Goal: Obtain resource: Download file/media

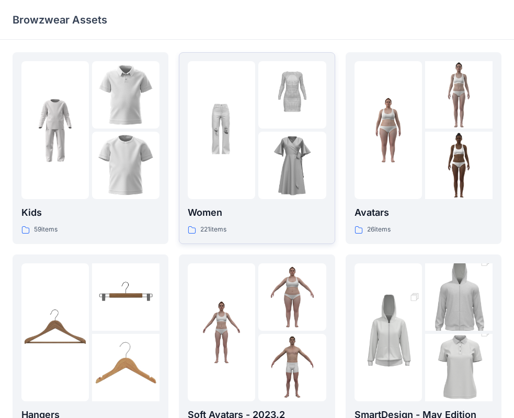
click at [280, 184] on img at bounding box center [291, 165] width 67 height 67
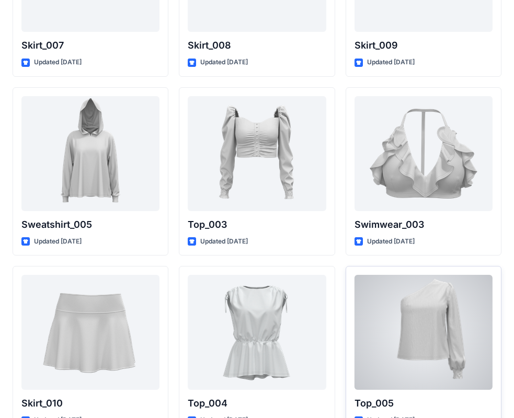
scroll to position [5105, 0]
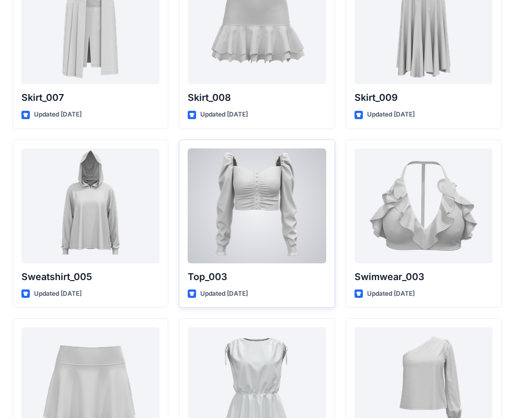
click at [270, 249] on div at bounding box center [257, 205] width 138 height 115
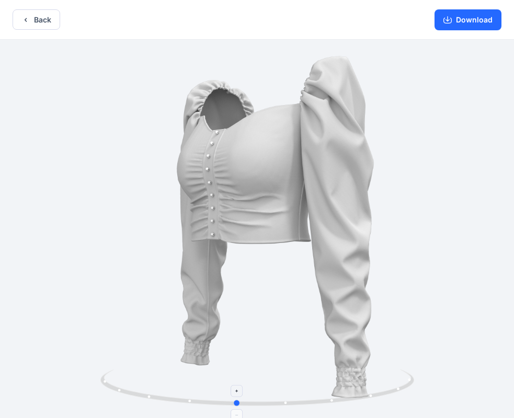
drag, startPoint x: 257, startPoint y: 402, endPoint x: 236, endPoint y: 383, distance: 28.8
click at [236, 383] on icon at bounding box center [258, 389] width 316 height 39
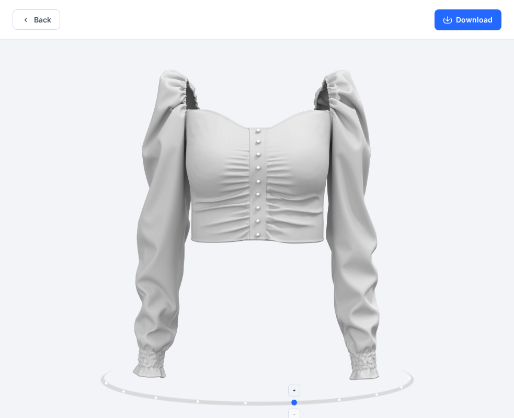
drag, startPoint x: 238, startPoint y: 408, endPoint x: 298, endPoint y: 387, distance: 63.0
click at [298, 387] on icon at bounding box center [258, 389] width 316 height 39
click at [40, 16] on button "Back" at bounding box center [37, 19] width 48 height 20
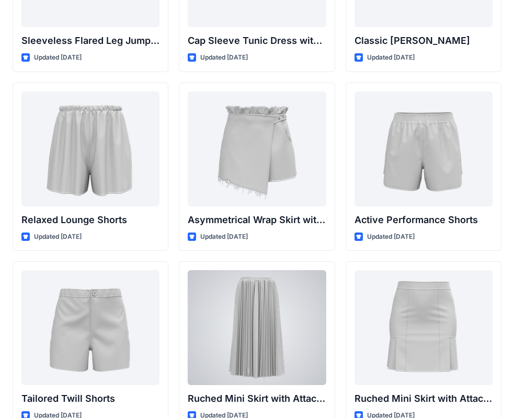
scroll to position [2685, 0]
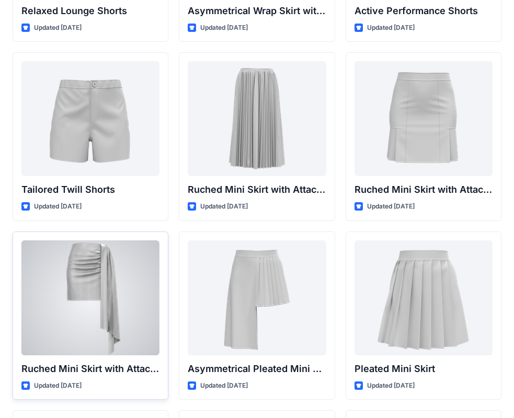
click at [83, 298] on div at bounding box center [90, 297] width 138 height 115
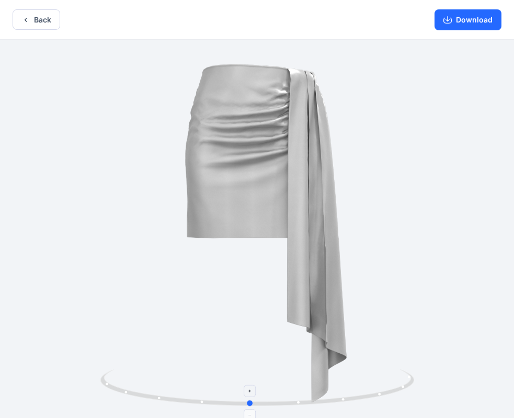
drag, startPoint x: 256, startPoint y: 402, endPoint x: 232, endPoint y: 373, distance: 38.3
click at [232, 373] on icon at bounding box center [258, 389] width 316 height 39
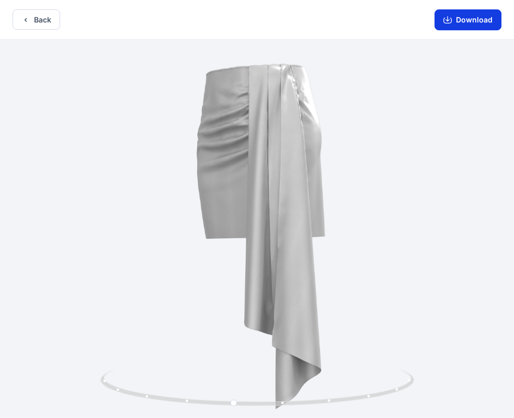
drag, startPoint x: 484, startPoint y: 2, endPoint x: 481, endPoint y: 17, distance: 15.5
click at [481, 17] on div "Download" at bounding box center [468, 19] width 92 height 39
click at [483, 15] on button "Download" at bounding box center [467, 19] width 67 height 21
click at [24, 25] on button "Back" at bounding box center [37, 19] width 48 height 20
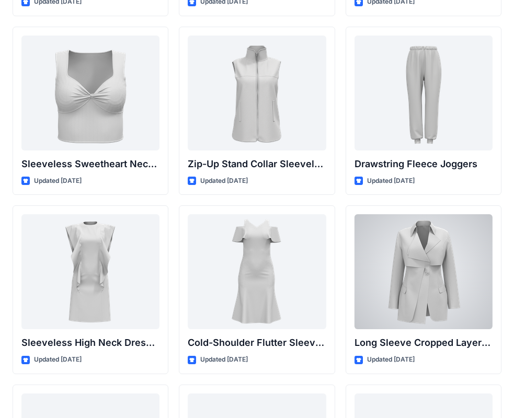
scroll to position [3711, 0]
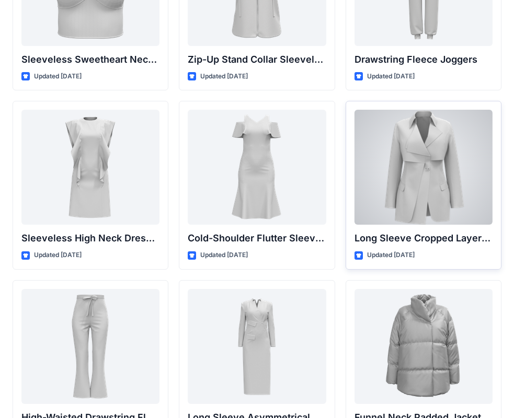
click at [428, 193] on div at bounding box center [423, 167] width 138 height 115
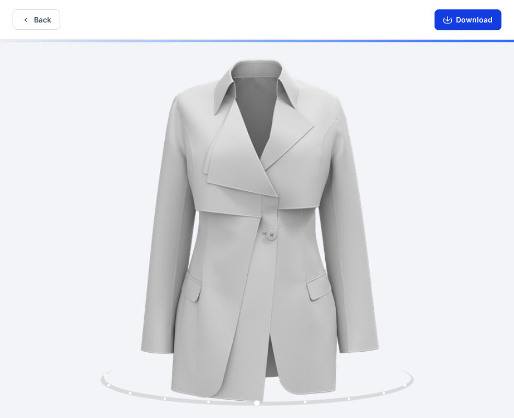
click at [457, 24] on button "Download" at bounding box center [467, 19] width 67 height 21
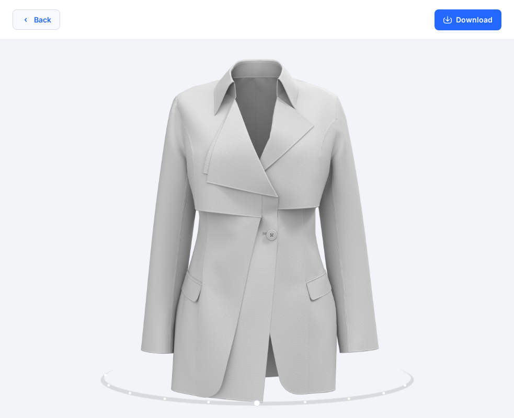
click at [44, 22] on button "Back" at bounding box center [37, 19] width 48 height 20
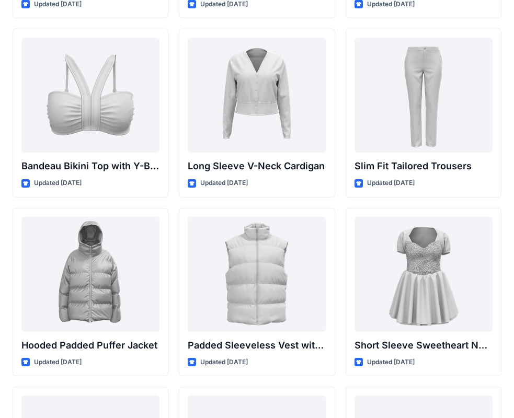
scroll to position [1045, 0]
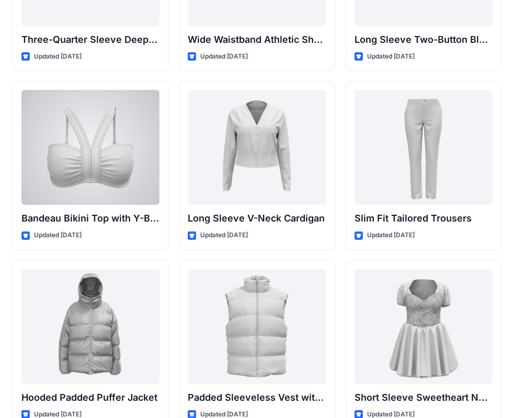
click at [114, 186] on div at bounding box center [90, 147] width 138 height 115
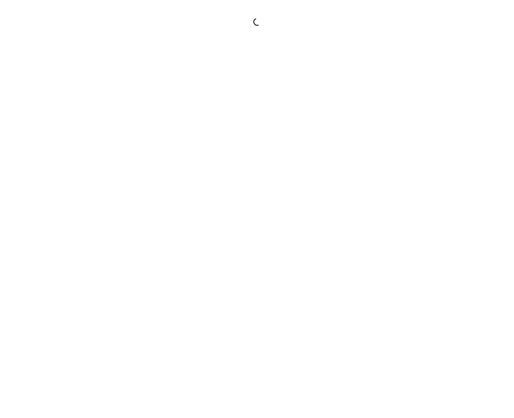
click at [114, 186] on div at bounding box center [257, 209] width 514 height 418
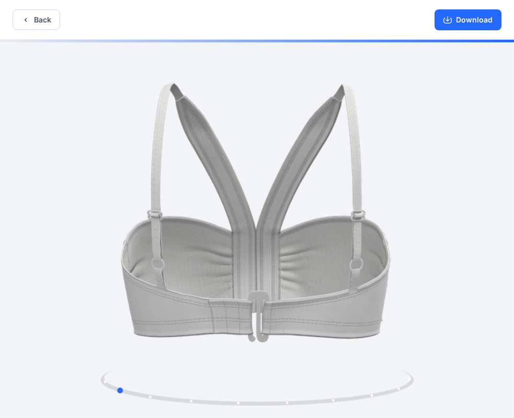
drag, startPoint x: 256, startPoint y: 403, endPoint x: 428, endPoint y: 386, distance: 172.8
click at [428, 386] on div at bounding box center [257, 230] width 514 height 380
click at [459, 23] on button "Download" at bounding box center [467, 19] width 67 height 21
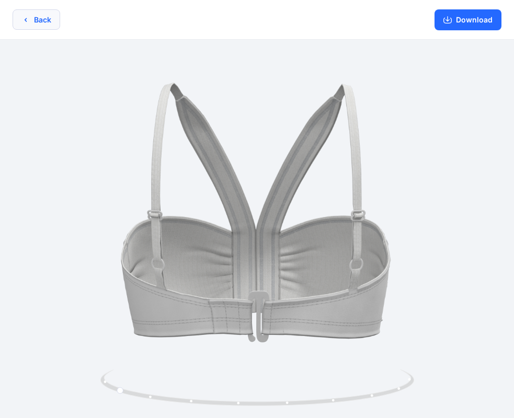
click at [31, 19] on button "Back" at bounding box center [37, 19] width 48 height 20
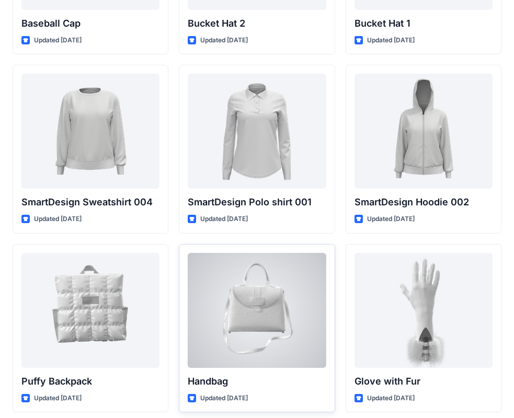
scroll to position [8022, 0]
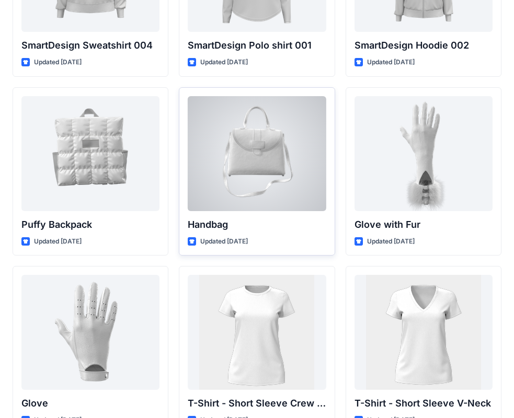
click at [276, 181] on div at bounding box center [257, 153] width 138 height 115
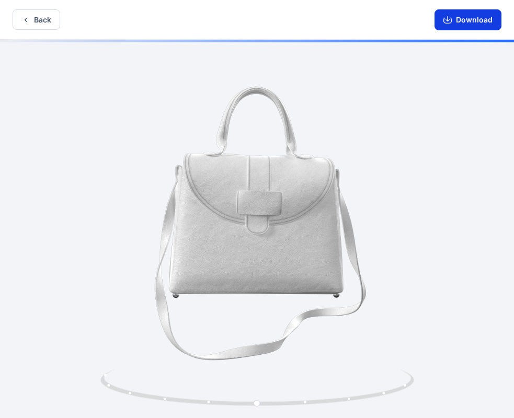
click at [448, 24] on icon "button" at bounding box center [447, 21] width 8 height 6
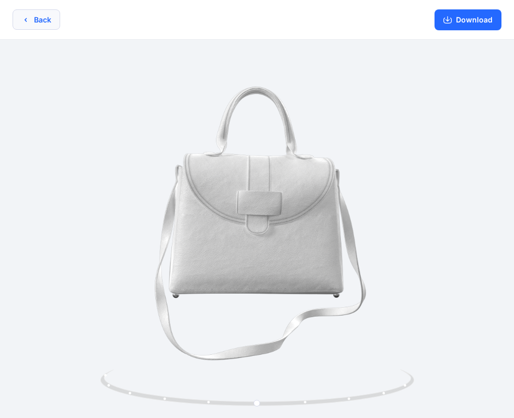
click at [47, 17] on button "Back" at bounding box center [37, 19] width 48 height 20
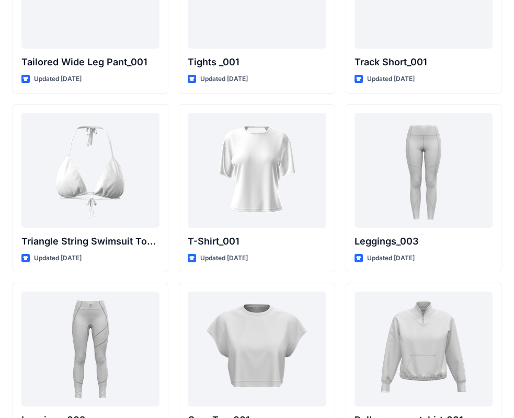
scroll to position [11682, 0]
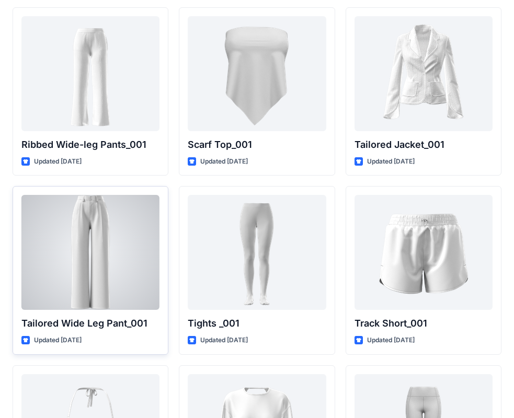
click at [84, 258] on div at bounding box center [90, 252] width 138 height 115
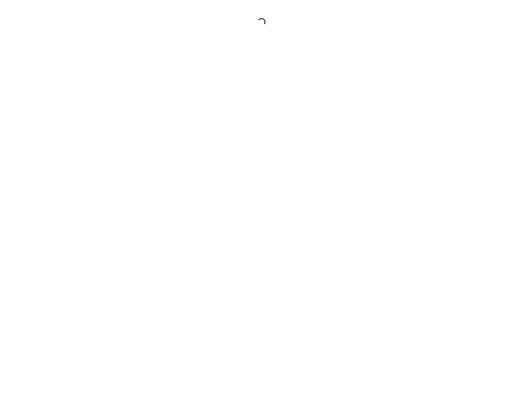
click at [84, 258] on div at bounding box center [261, 209] width 523 height 418
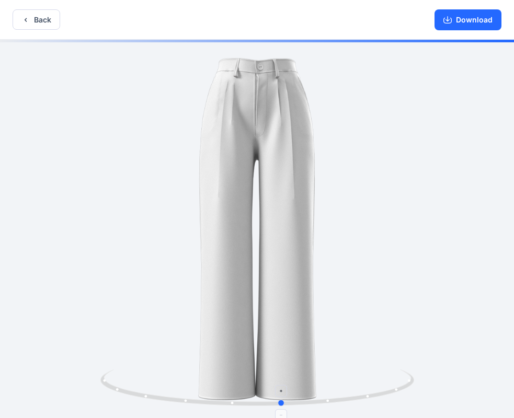
drag, startPoint x: 258, startPoint y: 408, endPoint x: 292, endPoint y: 405, distance: 34.6
click at [292, 405] on icon at bounding box center [258, 389] width 316 height 39
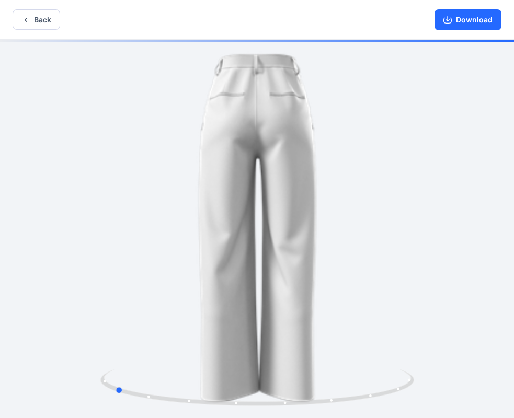
drag, startPoint x: 295, startPoint y: 403, endPoint x: 430, endPoint y: 381, distance: 136.6
click at [430, 381] on div at bounding box center [257, 230] width 514 height 380
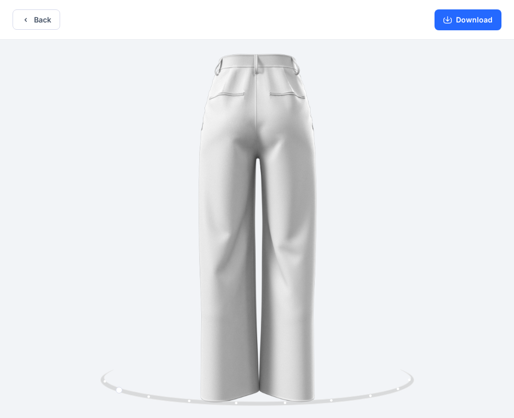
click at [456, 8] on div "Download" at bounding box center [468, 19] width 92 height 39
click at [437, 19] on button "Download" at bounding box center [467, 19] width 67 height 21
